Goal: Navigation & Orientation: Find specific page/section

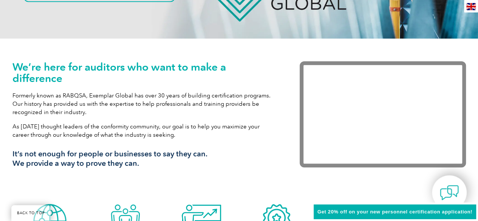
scroll to position [227, 0]
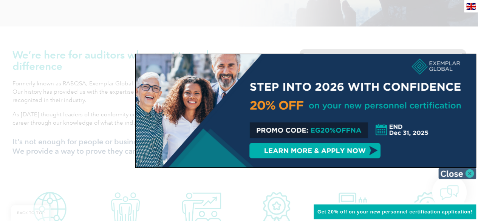
click at [472, 172] on img at bounding box center [457, 173] width 38 height 11
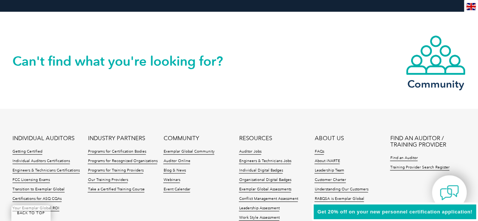
scroll to position [1847, 0]
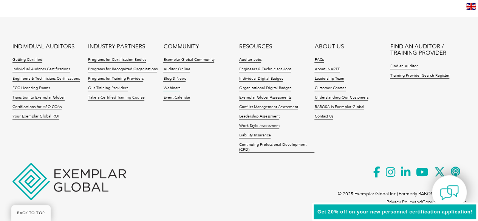
click at [173, 86] on link "Webinars" at bounding box center [171, 88] width 17 height 5
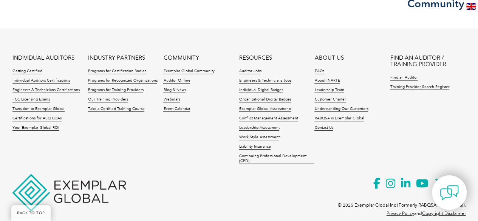
scroll to position [1625, 0]
click at [31, 78] on link "Individual Auditors Certifications" at bounding box center [40, 80] width 57 height 5
click at [250, 68] on link "Auditor Jobs" at bounding box center [250, 70] width 22 height 5
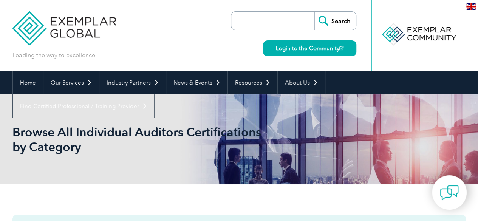
click at [265, 22] on input "search" at bounding box center [274, 21] width 79 height 18
